Goal: Navigation & Orientation: Find specific page/section

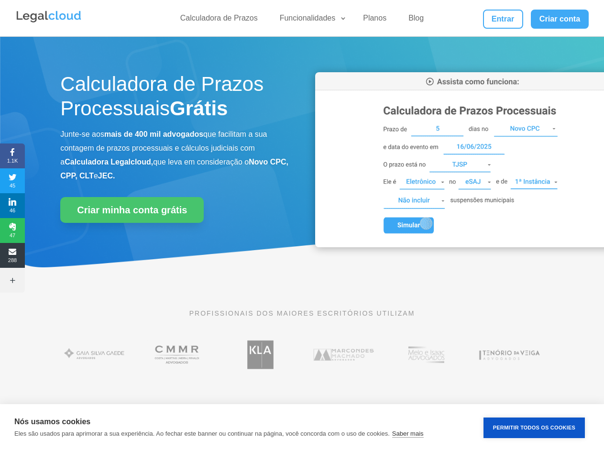
click at [302, 225] on div "Calculadora de Prazos Processuais Grátis Junte-se aos mais de 400 mil advogados…" at bounding box center [301, 162] width 483 height 204
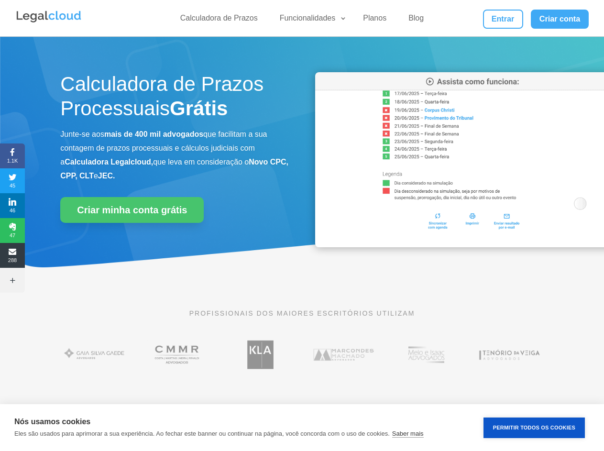
click at [310, 20] on link "Funcionalidades" at bounding box center [310, 20] width 73 height 14
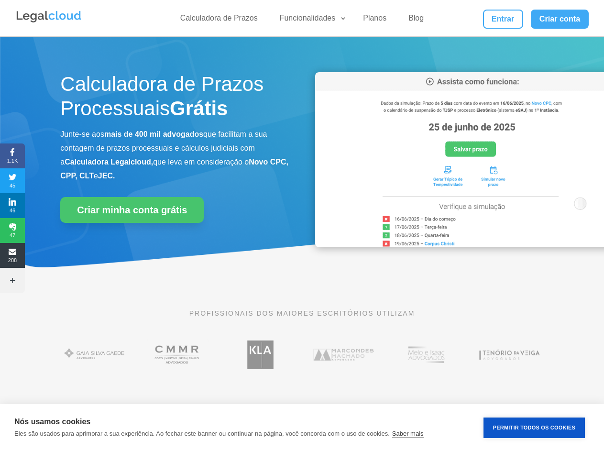
click at [12, 156] on span "1.1K" at bounding box center [12, 155] width 25 height 15
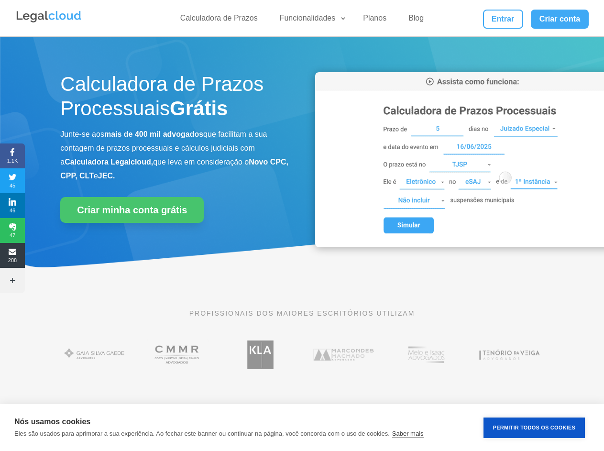
click at [12, 181] on span "45" at bounding box center [12, 180] width 25 height 15
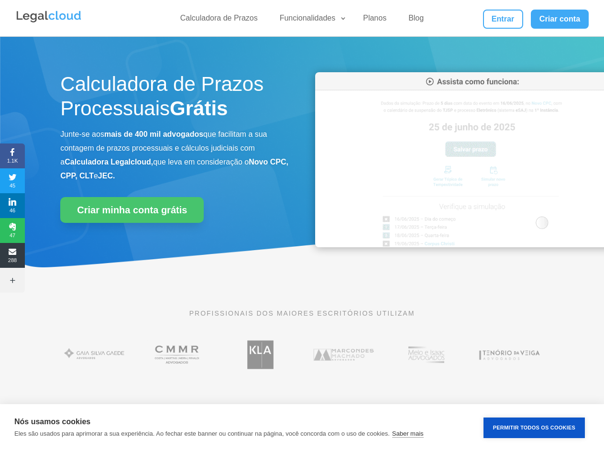
click at [12, 206] on span "46" at bounding box center [12, 205] width 25 height 15
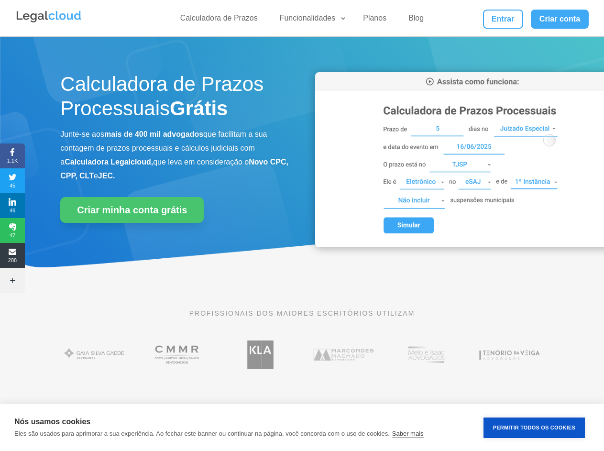
click at [12, 230] on span "47" at bounding box center [12, 230] width 25 height 15
click at [12, 255] on span "288" at bounding box center [12, 255] width 25 height 15
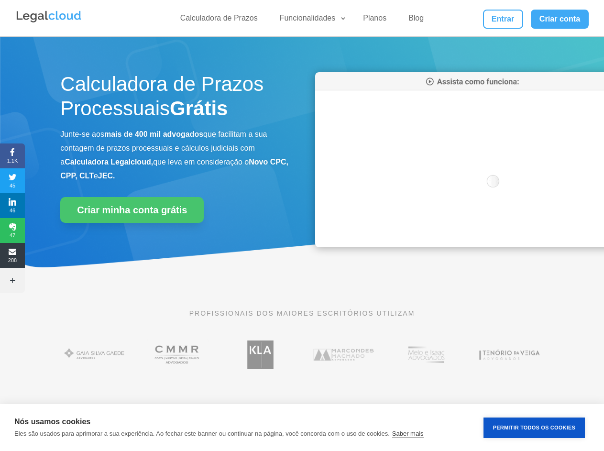
click at [12, 280] on icon at bounding box center [12, 280] width 25 height 8
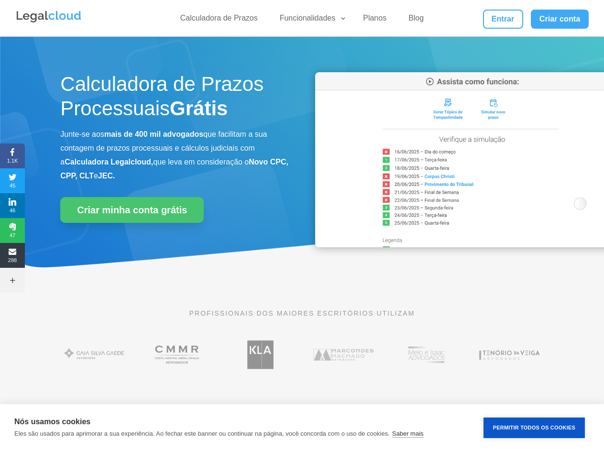
click at [534, 427] on button "Permitir Todos os Cookies" at bounding box center [533, 427] width 101 height 21
